Goal: Complete application form: Complete application form

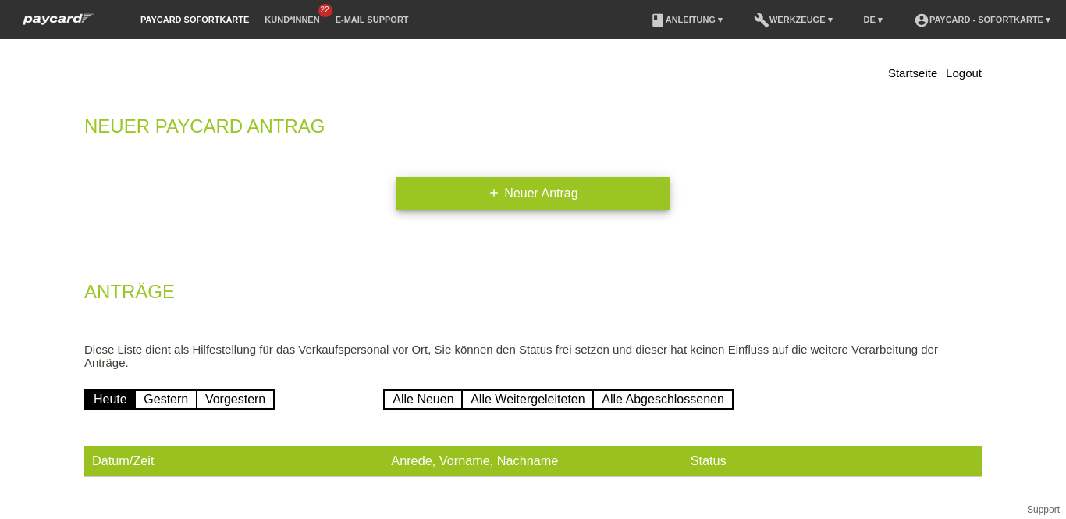
click at [605, 187] on link "add Neuer Antrag" at bounding box center [533, 193] width 273 height 33
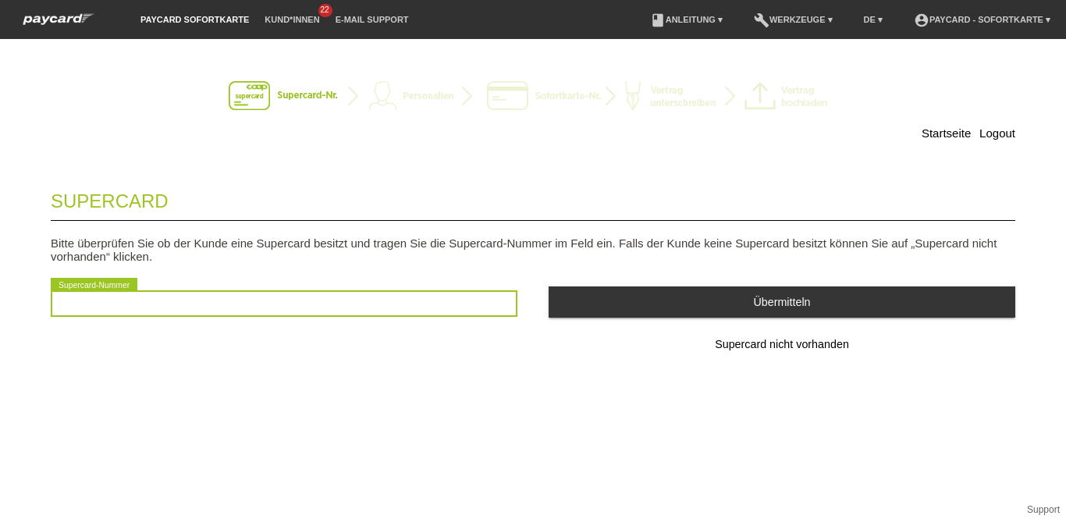
click at [113, 314] on input "text" at bounding box center [284, 303] width 467 height 27
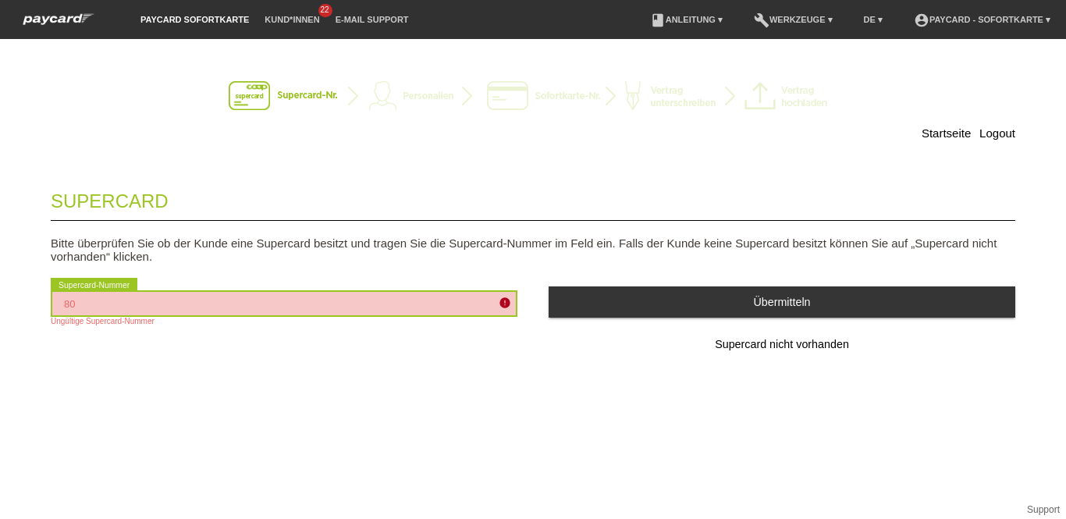
type input "8"
drag, startPoint x: 223, startPoint y: 255, endPoint x: 180, endPoint y: 304, distance: 65.8
click at [180, 304] on input "text" at bounding box center [284, 303] width 467 height 27
type input "2501226973447"
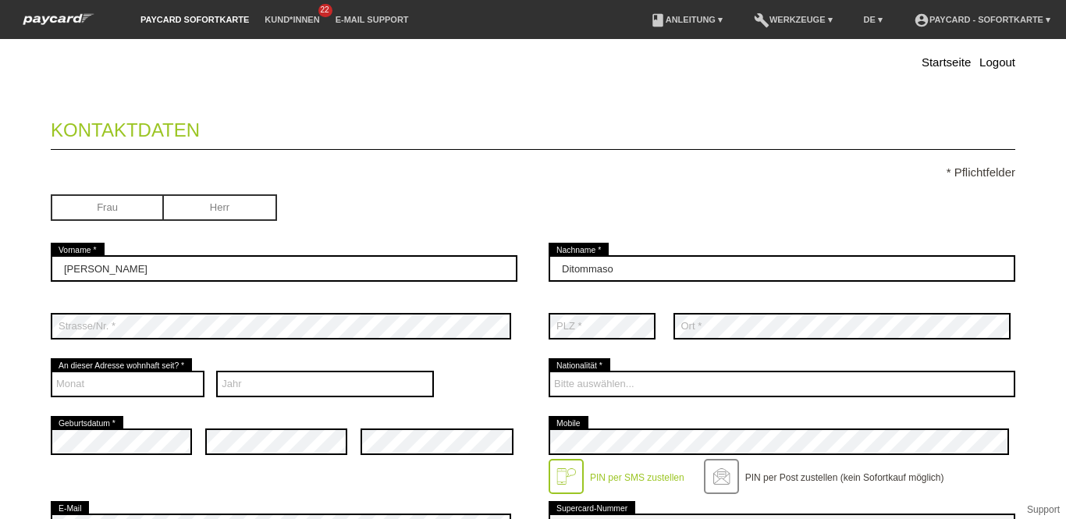
scroll to position [142, 0]
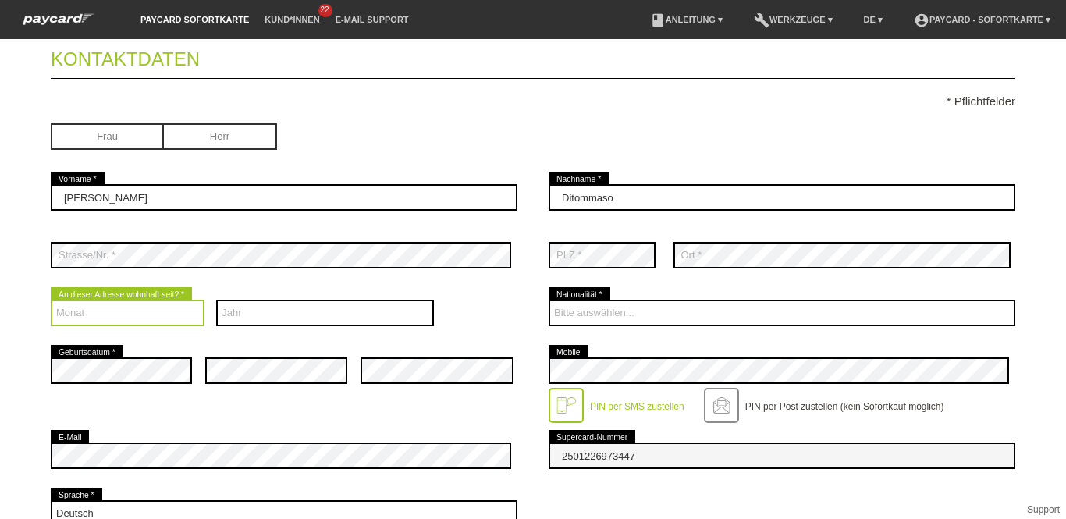
click at [109, 314] on select "Monat 01 02 03 04 05 06 07 08 09 10 11 12" at bounding box center [128, 313] width 154 height 27
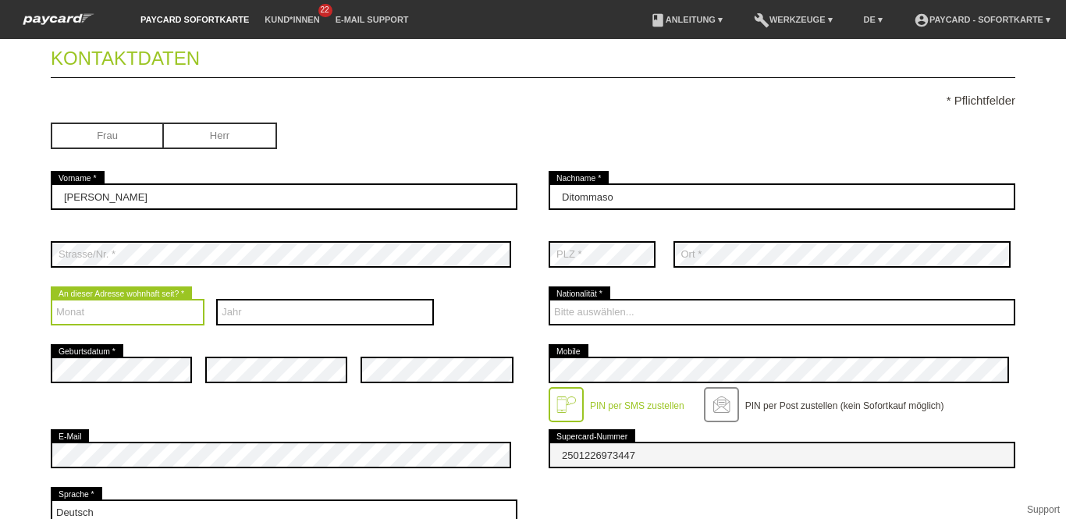
select select "01"
click at [51, 299] on select "Monat 01 02 03 04 05 06 07 08 09 10 11 12" at bounding box center [128, 312] width 154 height 27
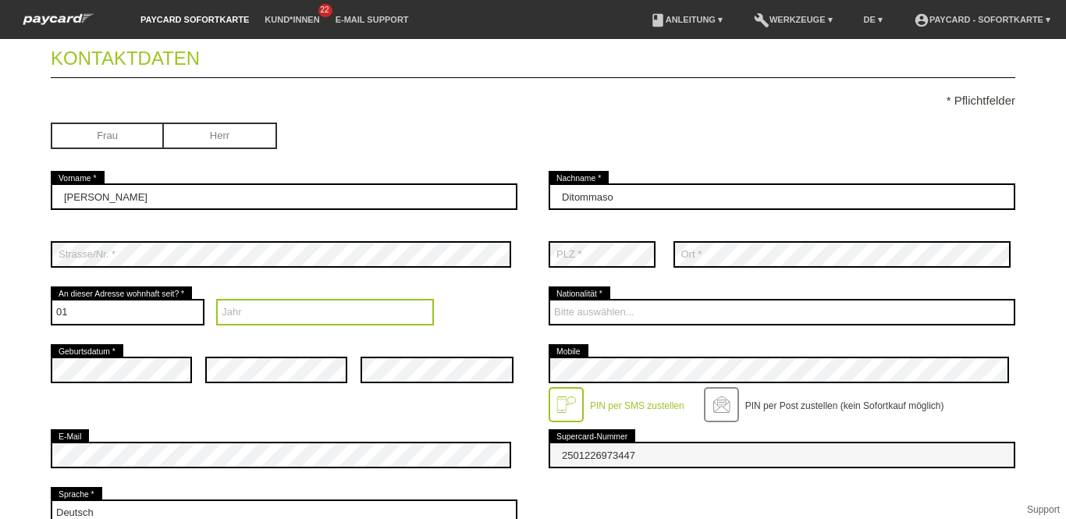
click at [230, 308] on select "Jahr 2025 2024 2023 2022 2021 2020 2019 2018 2017 2016" at bounding box center [325, 312] width 218 height 27
select select "2015"
click at [216, 299] on select "Jahr 2025 2024 2023 2022 2021 2020 2019 2018 2017 2016" at bounding box center [325, 312] width 218 height 27
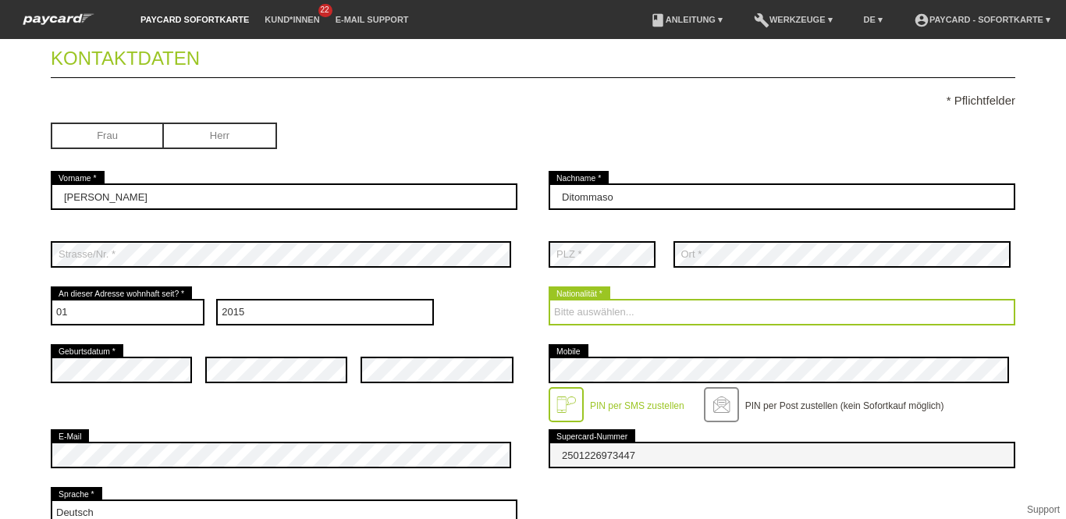
click at [605, 308] on select "Bitte auswählen... Schweiz Deutschland Liechtenstein Österreich ------------ Af…" at bounding box center [782, 312] width 467 height 27
select select "IT"
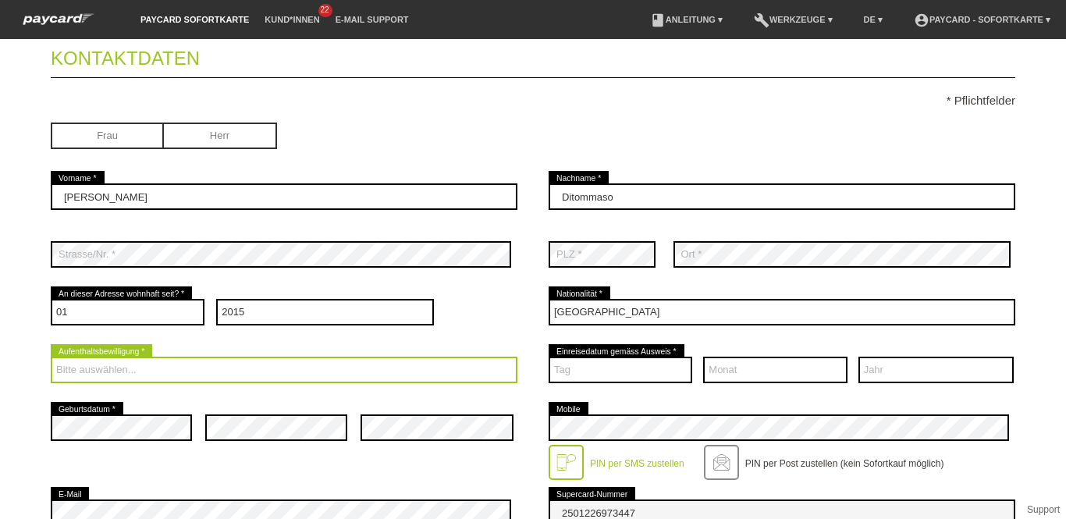
click at [145, 373] on select "Bitte auswählen... C B B - Flüchtlingsstatus Andere" at bounding box center [284, 370] width 467 height 27
select select "C"
click at [51, 357] on select "Bitte auswählen... C B B - Flüchtlingsstatus Andere" at bounding box center [284, 370] width 467 height 27
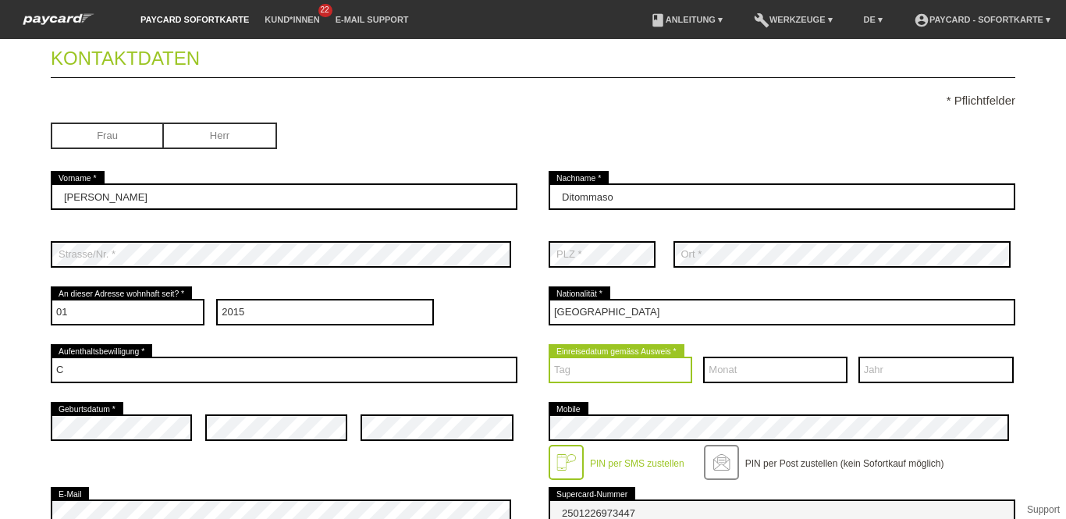
click at [629, 364] on select "Tag 01 02 03 04 05 06 07 08 09 10 11 12 13 14 15 16 17" at bounding box center [621, 370] width 144 height 27
select select "23"
click at [549, 357] on select "Tag 01 02 03 04 05 06 07 08 09 10 11 12 13 14 15 16 17" at bounding box center [621, 370] width 144 height 27
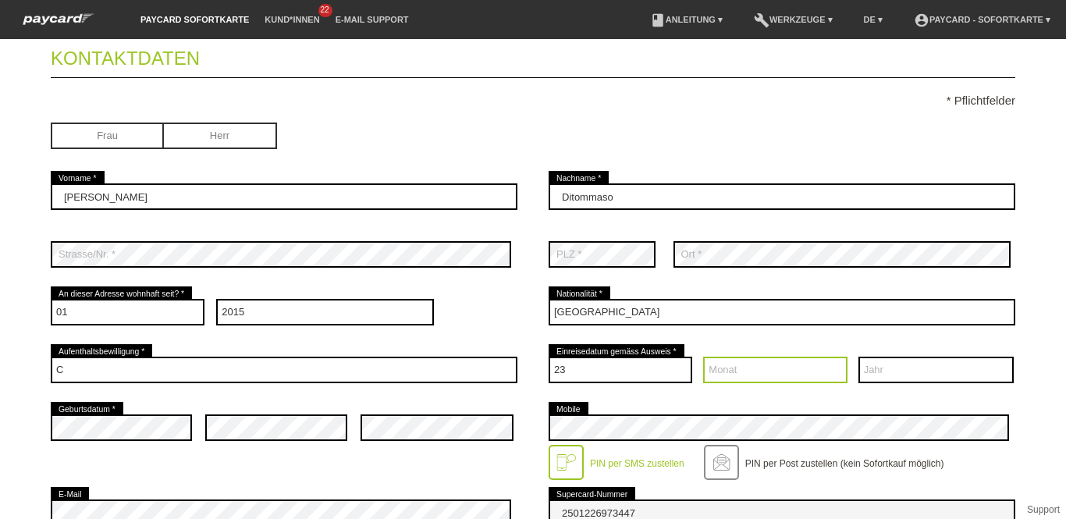
click at [710, 367] on select "Monat 01 02 03 04 05 06 07 08 09 10 11 12" at bounding box center [775, 370] width 144 height 27
click at [723, 292] on div "Bitte auswählen... Schweiz Deutschland Liechtenstein Österreich ------------ Af…" at bounding box center [782, 312] width 467 height 58
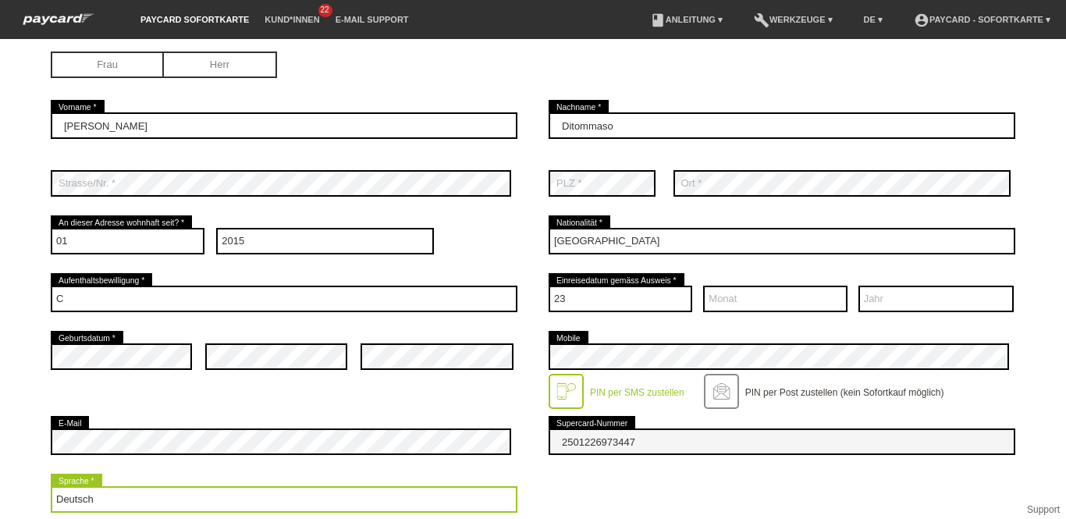
scroll to position [285, 0]
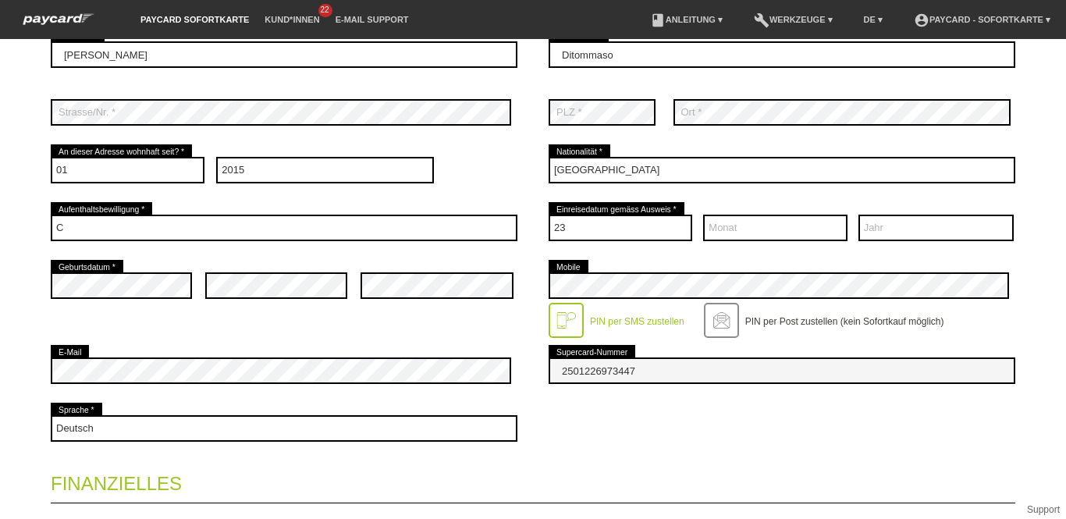
drag, startPoint x: 445, startPoint y: 425, endPoint x: 276, endPoint y: 338, distance: 190.6
click at [276, 338] on div "error Geburtsdatum * error error error Mobile" at bounding box center [533, 299] width 965 height 85
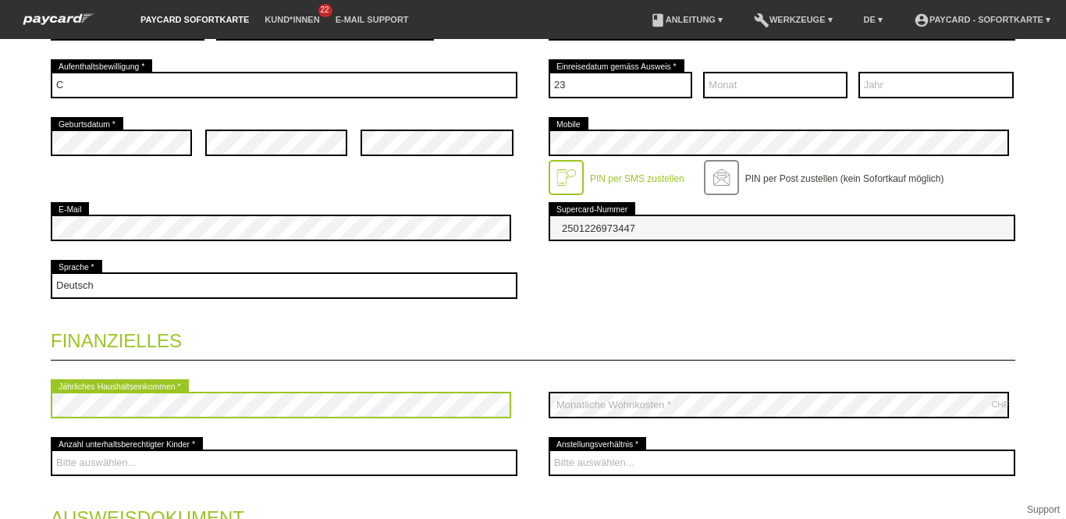
scroll to position [429, 0]
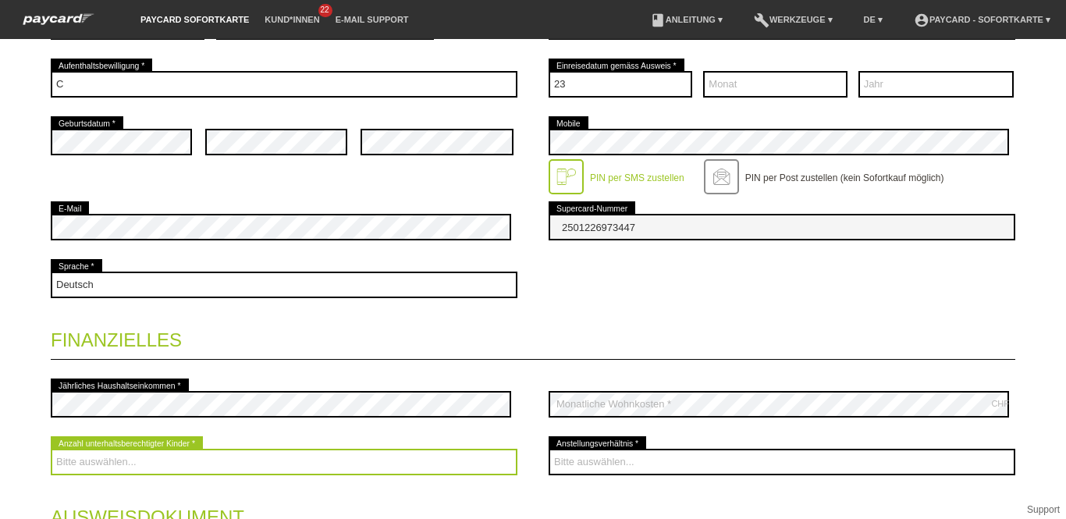
click at [290, 468] on select "Bitte auswählen... 0 1 2 3 4 5 6 7 8 9" at bounding box center [284, 462] width 467 height 27
click at [137, 461] on select "Bitte auswählen... 0 1 2 3 4 5 6 7 8 9" at bounding box center [284, 462] width 467 height 27
select select "1"
click at [51, 449] on select "Bitte auswählen... 0 1 2 3 4 5 6 7 8 9" at bounding box center [284, 462] width 467 height 27
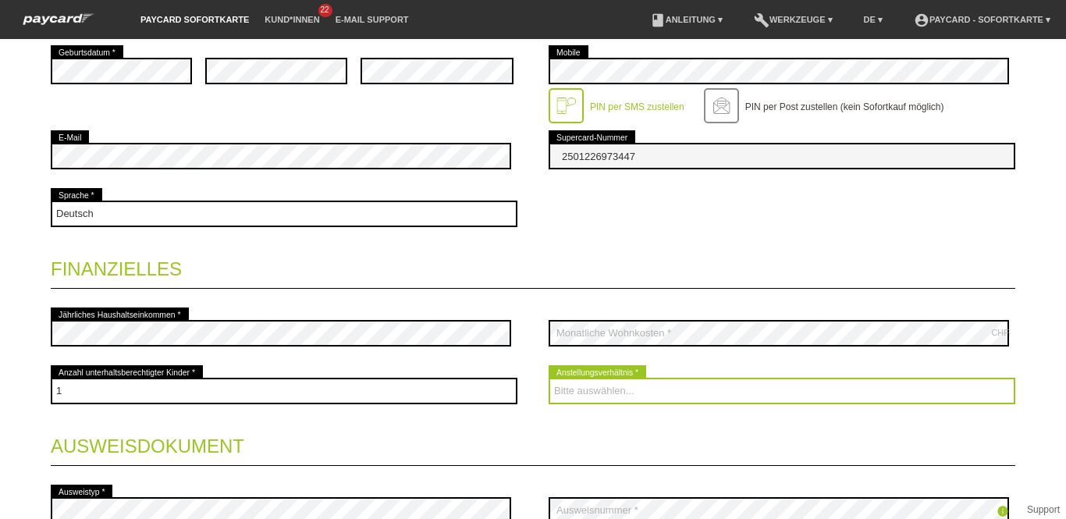
click at [616, 390] on select "Bitte auswählen... Unbefristet Befristet Lehrling/Student Pensioniert Nicht arb…" at bounding box center [782, 391] width 467 height 27
select select "UNLIMITED"
click at [549, 378] on select "Bitte auswählen... Unbefristet Befristet Lehrling/Student Pensioniert Nicht arb…" at bounding box center [782, 391] width 467 height 27
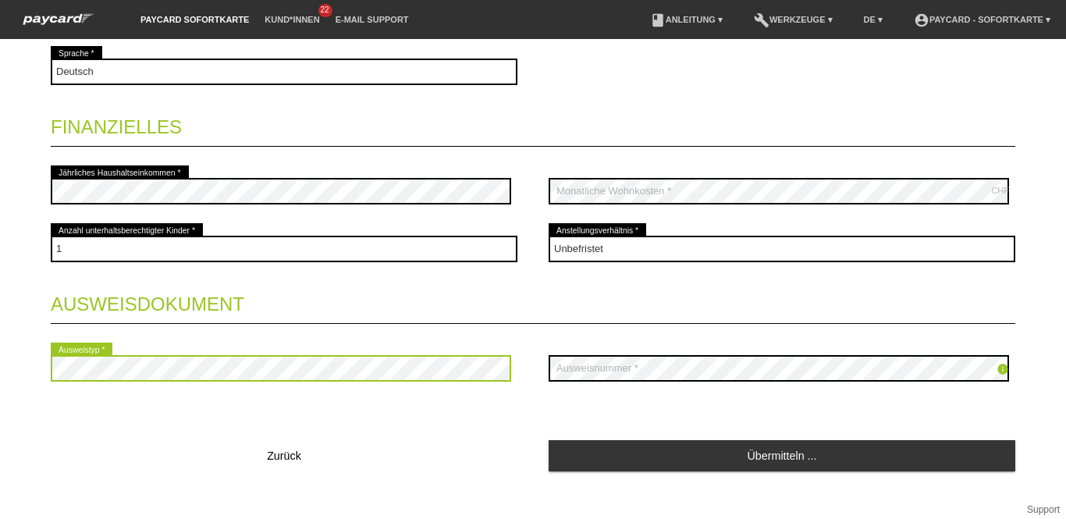
scroll to position [642, 0]
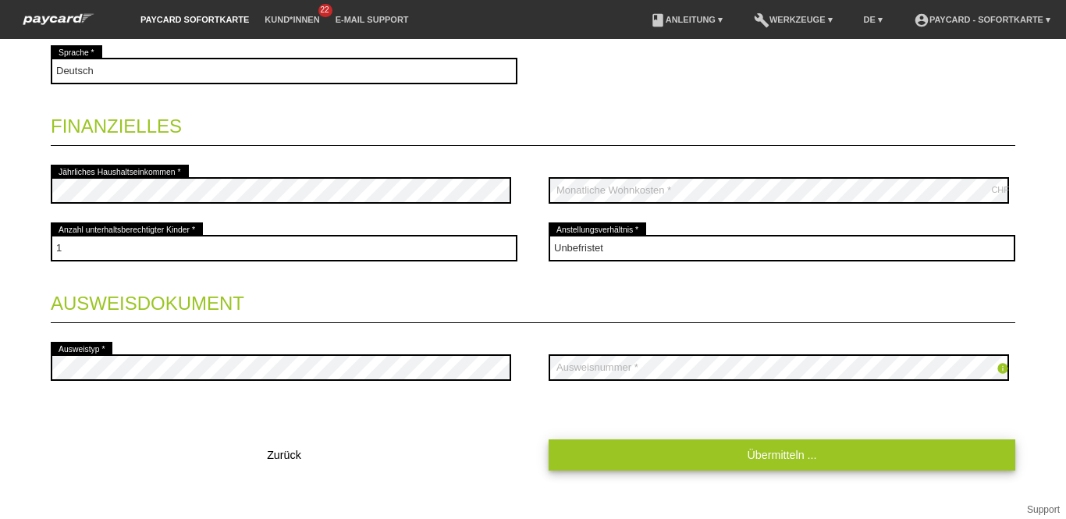
click at [694, 458] on link "Übermitteln ..." at bounding box center [782, 454] width 467 height 30
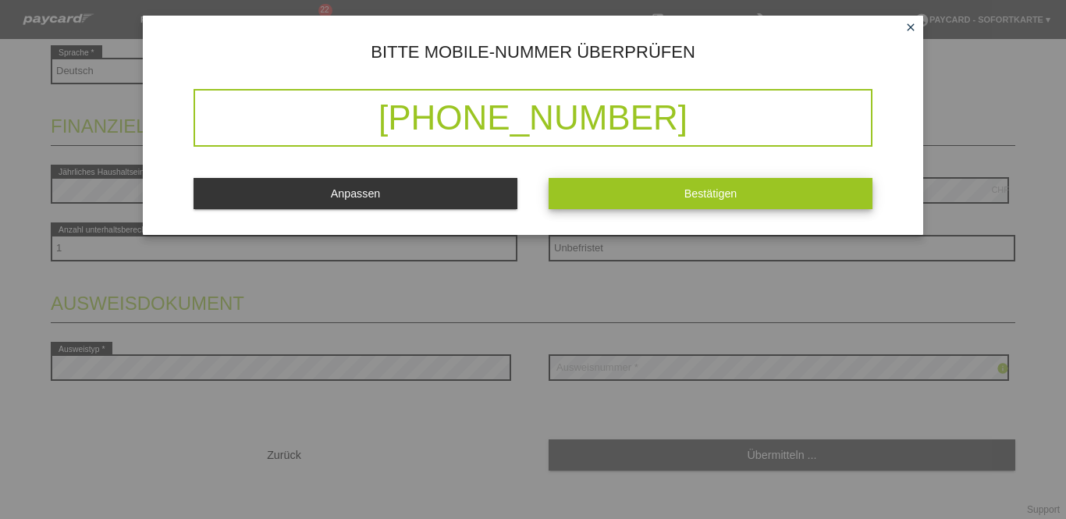
click at [696, 201] on button "Bestätigen" at bounding box center [711, 193] width 324 height 30
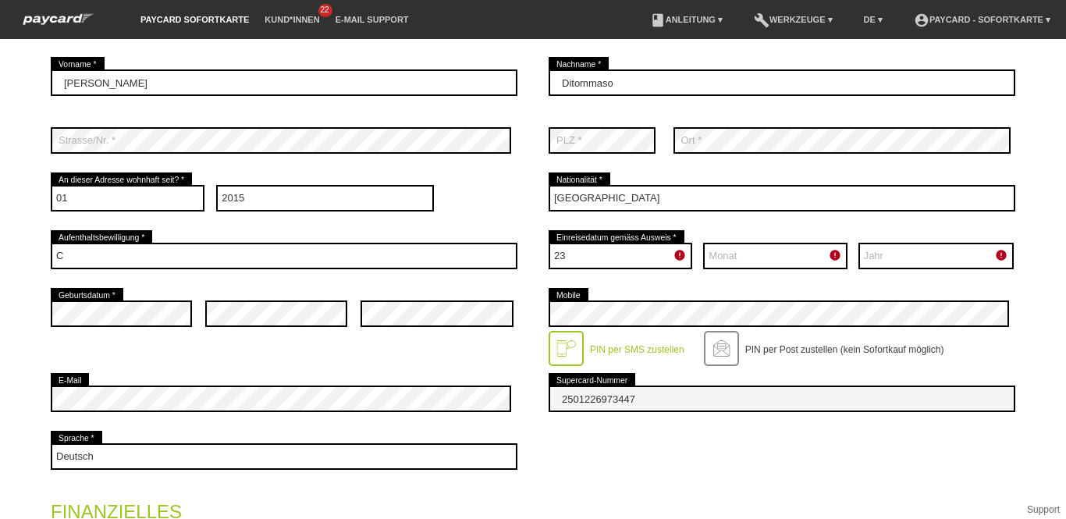
scroll to position [0, 0]
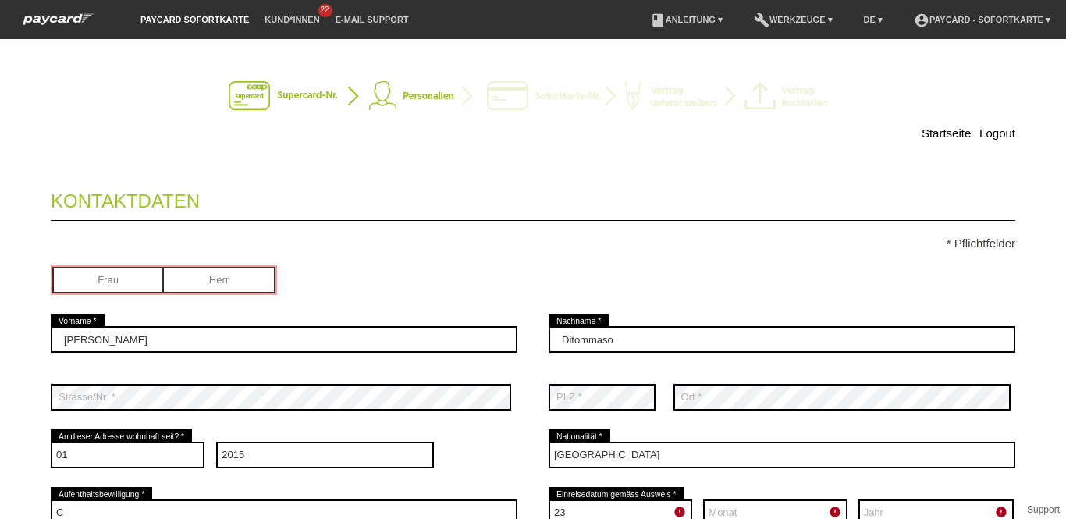
click at [80, 279] on input "radio" at bounding box center [108, 278] width 112 height 23
radio input "true"
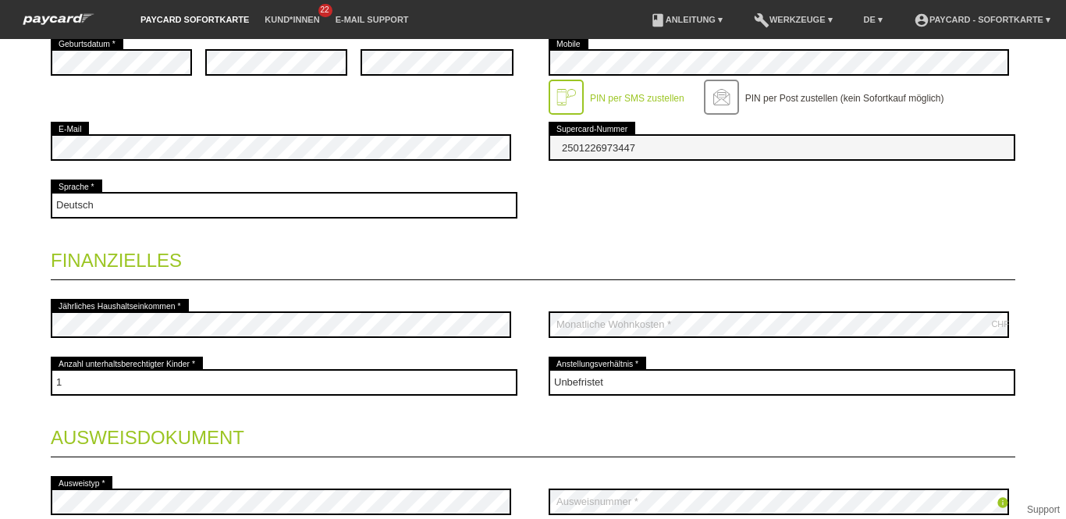
scroll to position [281, 0]
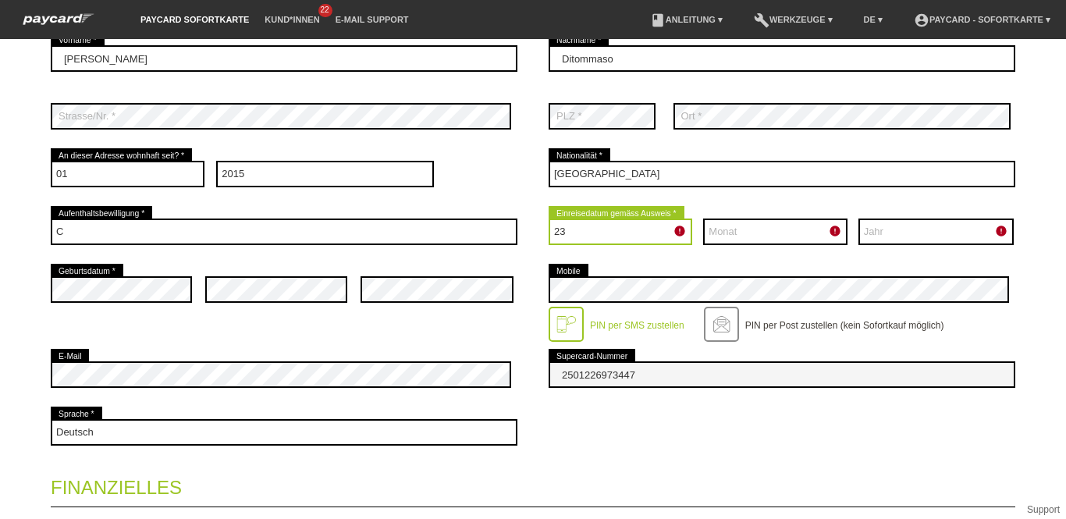
click at [656, 233] on select "Tag 01 02 03 04 05 06 07 08 09 10 11 12 13 14 15 16 17" at bounding box center [621, 232] width 144 height 27
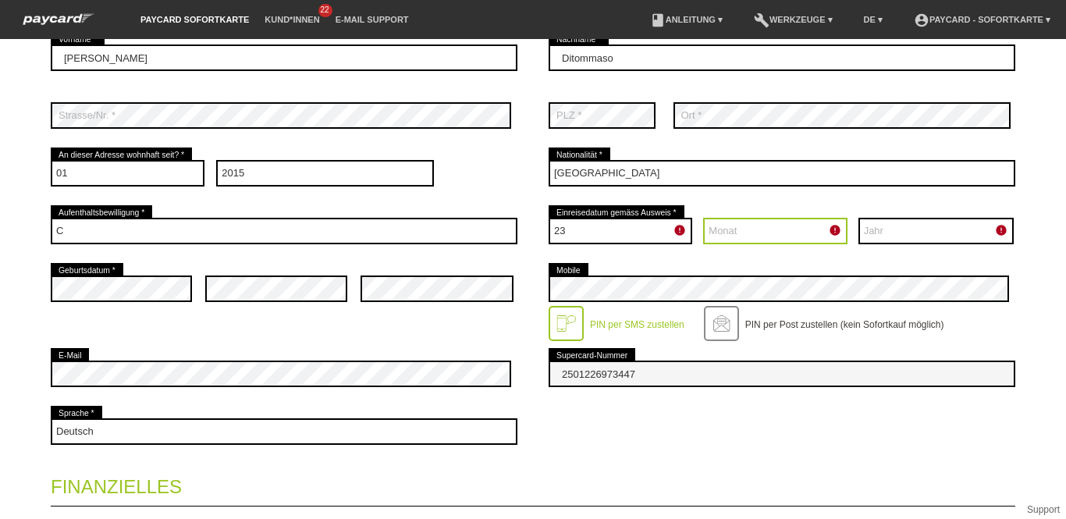
click at [724, 236] on select "Monat 01 02 03 04 05 06 07 08 09 10 11 12" at bounding box center [775, 231] width 144 height 27
select select "11"
click at [703, 218] on select "Monat 01 02 03 04 05 06 07 08 09 10 11 12" at bounding box center [775, 231] width 144 height 27
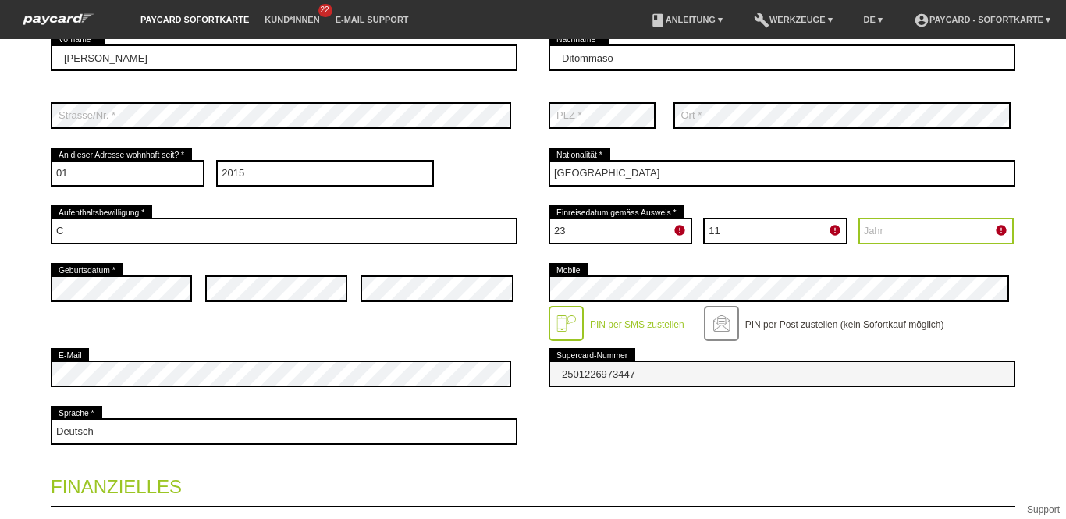
click at [897, 229] on select "Jahr 2025 2024 2023 2022 2021 2020 2019 2018 2017 2016" at bounding box center [936, 231] width 155 height 27
select select "1993"
click at [859, 218] on select "Jahr 2025 2024 2023 2022 2021 2020 2019 2018 2017 2016" at bounding box center [936, 231] width 155 height 27
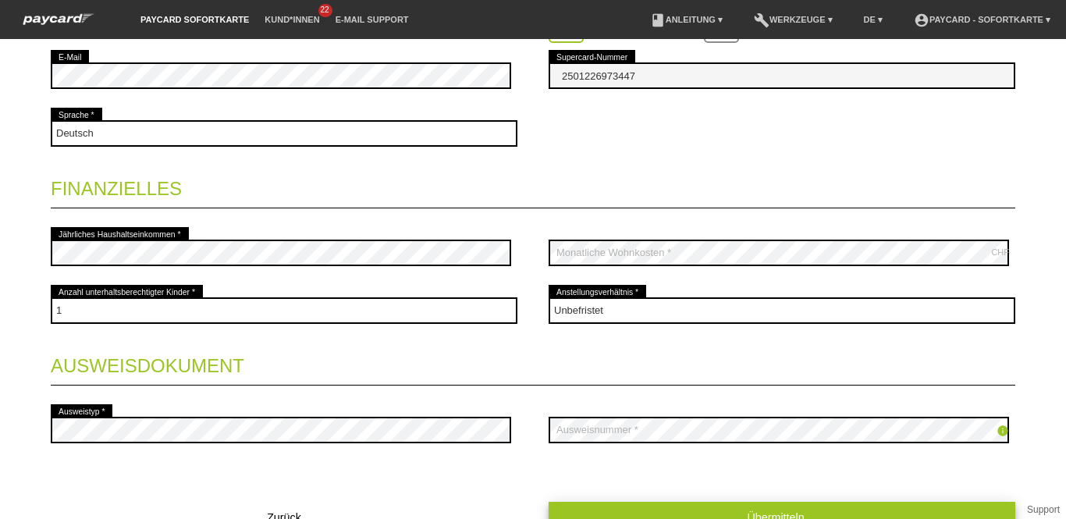
scroll to position [658, 0]
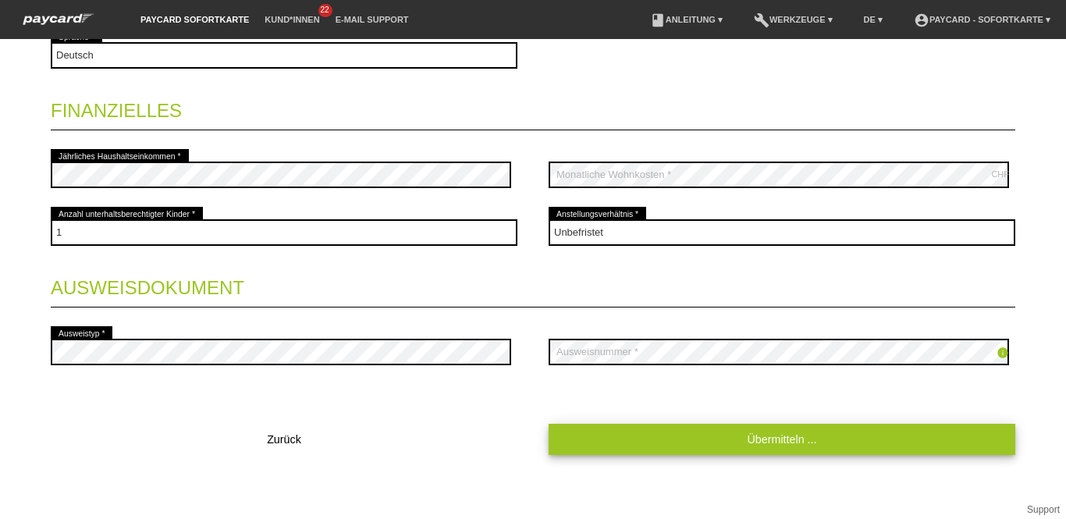
click at [639, 439] on link "Übermitteln ..." at bounding box center [782, 439] width 467 height 30
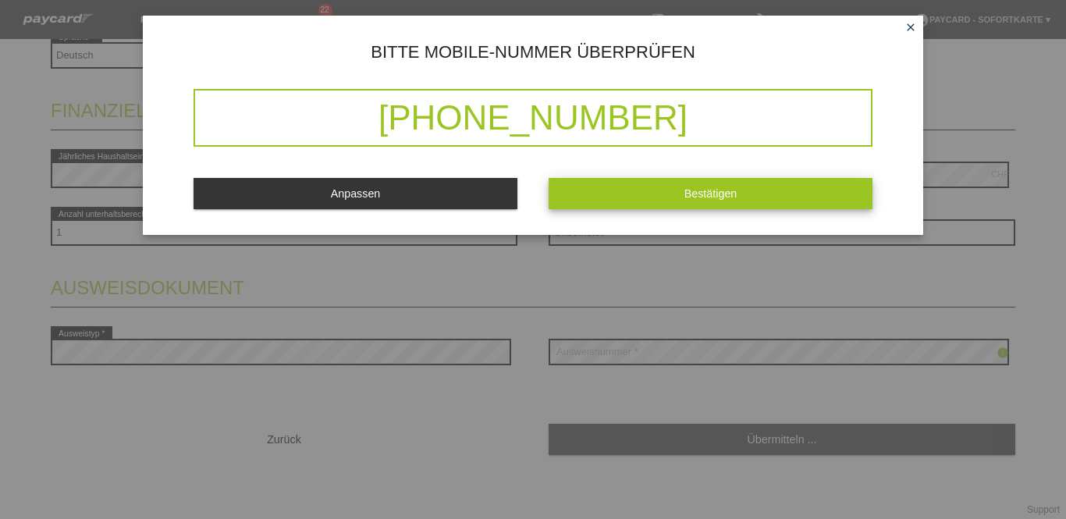
click at [710, 194] on span "Bestätigen" at bounding box center [711, 193] width 53 height 12
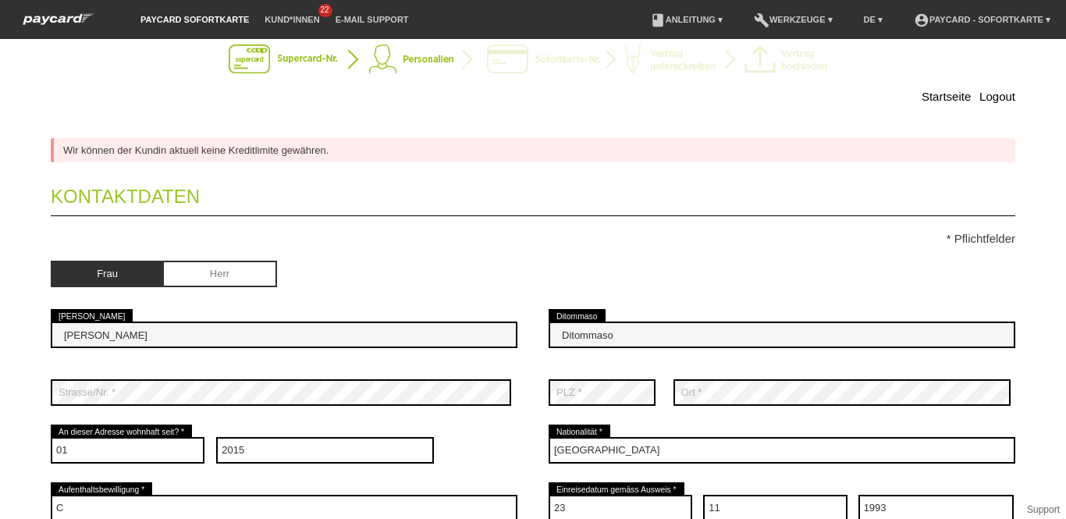
scroll to position [0, 0]
